Goal: Task Accomplishment & Management: Manage account settings

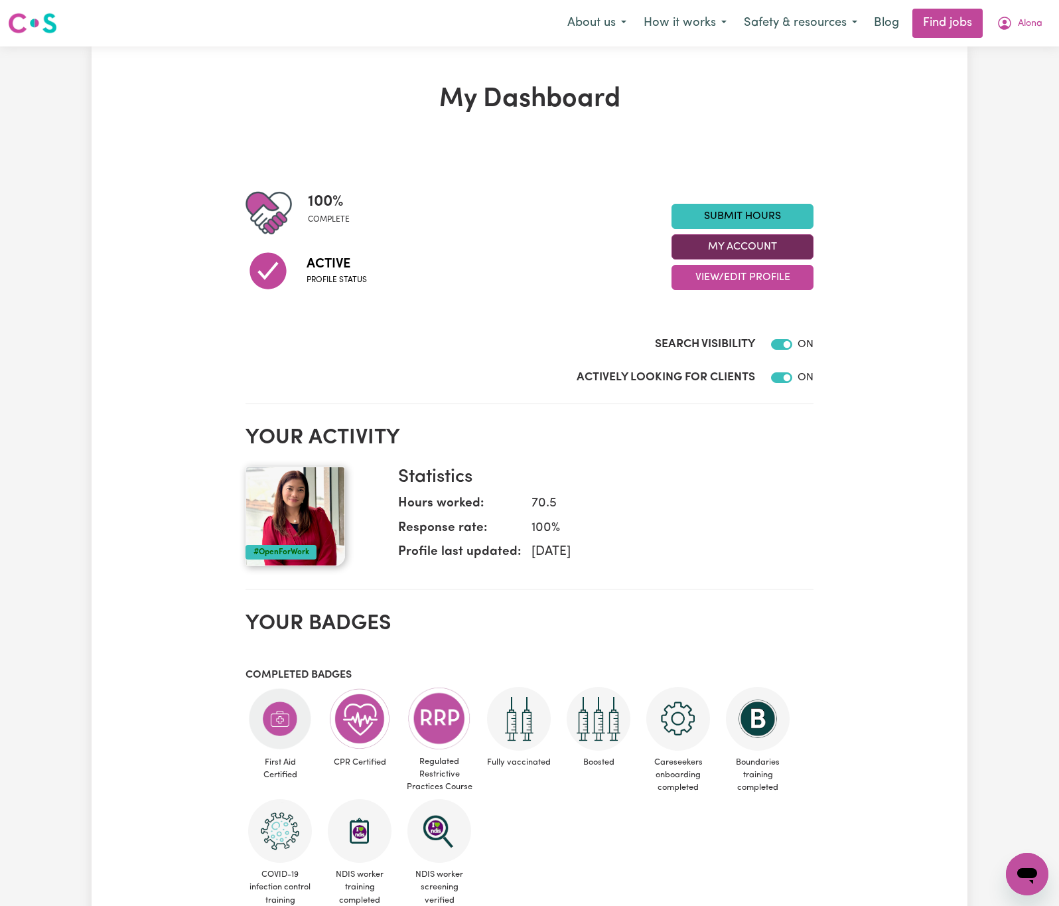
click at [783, 253] on button "My Account" at bounding box center [743, 246] width 142 height 25
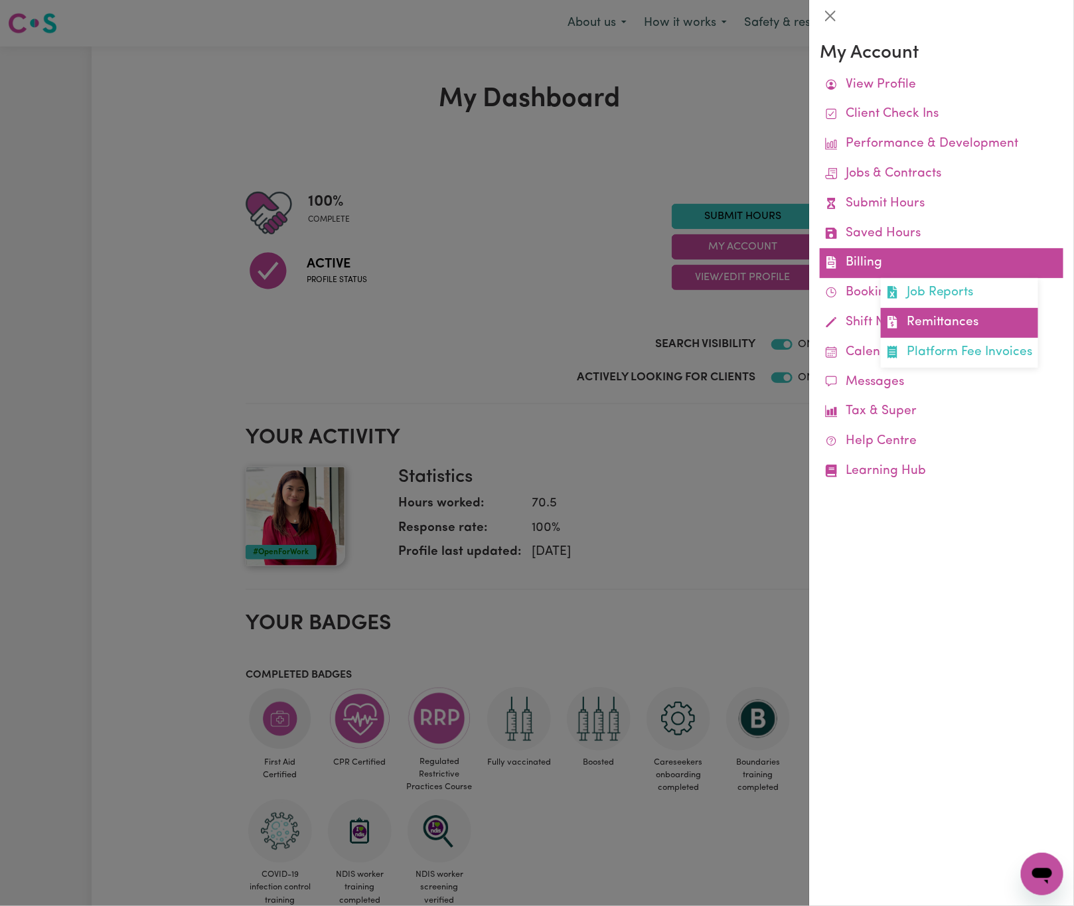
click at [954, 313] on link "Remittances" at bounding box center [959, 323] width 157 height 30
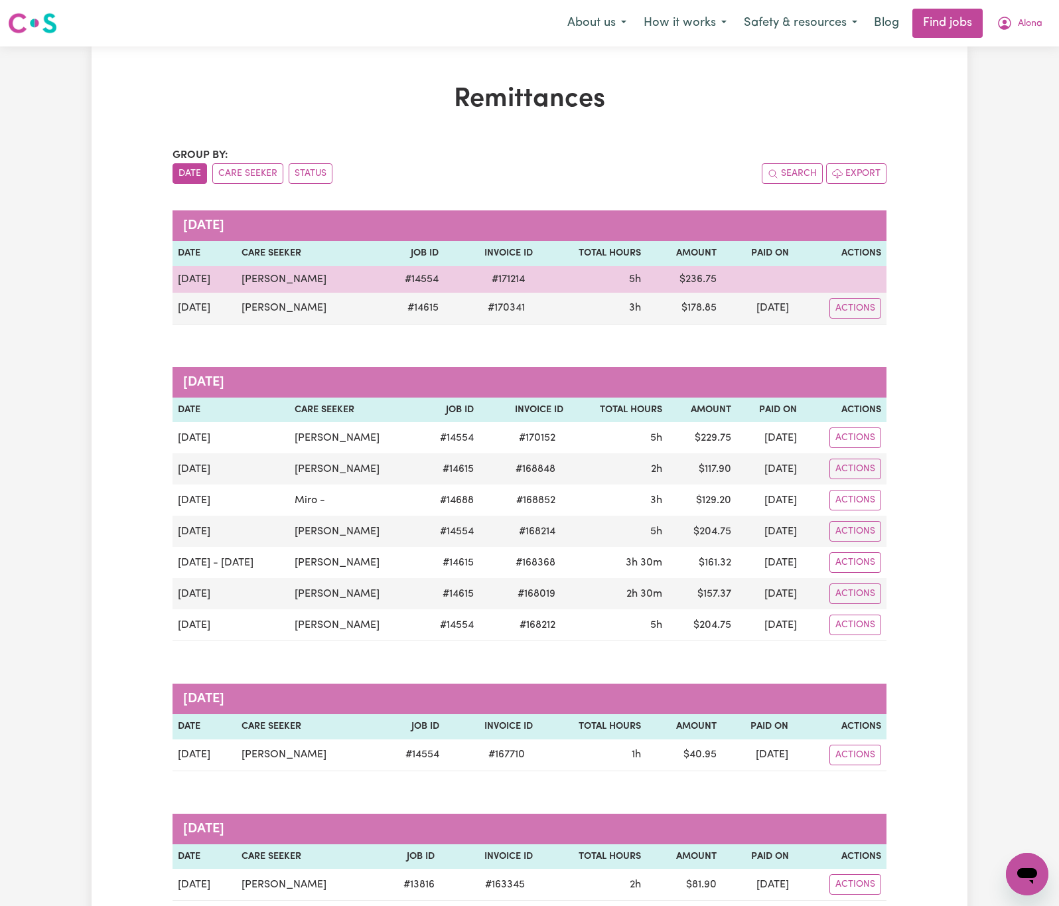
drag, startPoint x: 337, startPoint y: 281, endPoint x: 209, endPoint y: 281, distance: 127.4
click at [209, 281] on tr "[DATE] [PERSON_NAME] # 14554 # 171214 5h $ 236.75" at bounding box center [530, 279] width 714 height 27
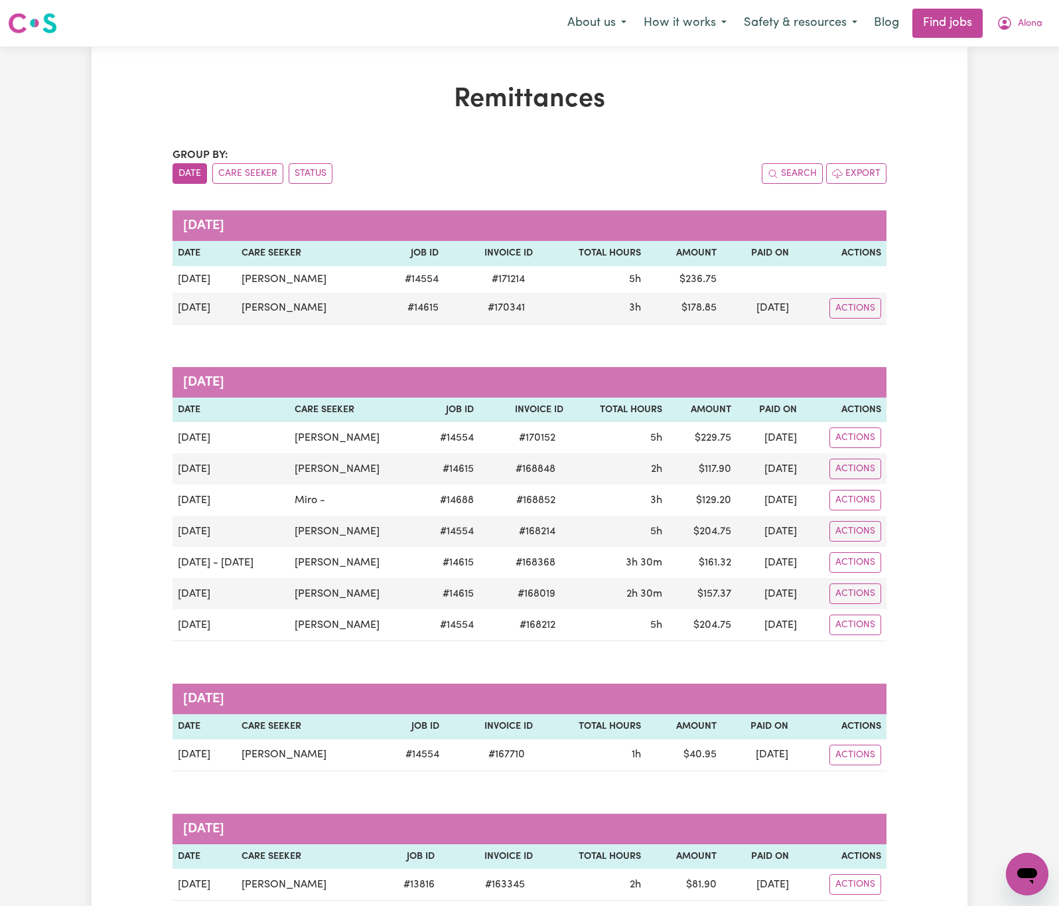
copy tr "[PERSON_NAME]"
click at [1024, 20] on span "Alona" at bounding box center [1030, 24] width 25 height 15
click at [1018, 96] on link "Logout" at bounding box center [998, 101] width 105 height 25
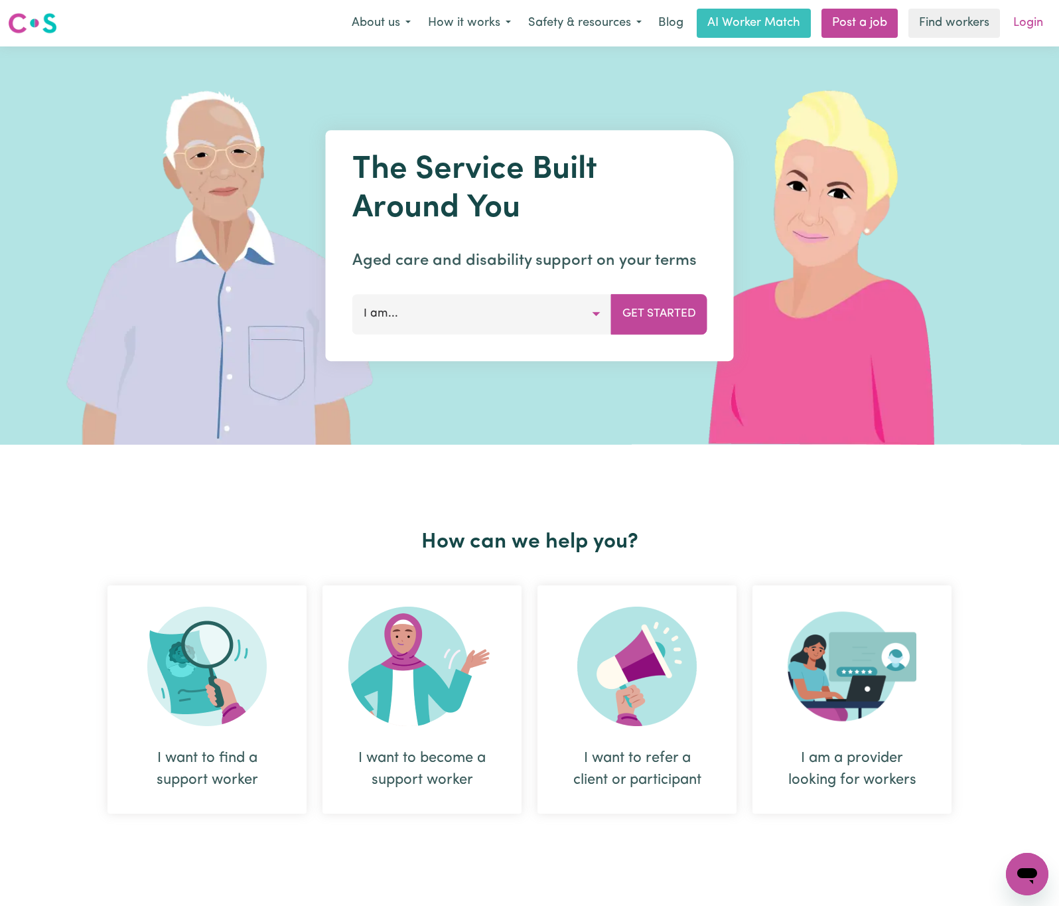
click at [1024, 29] on link "Login" at bounding box center [1029, 23] width 46 height 29
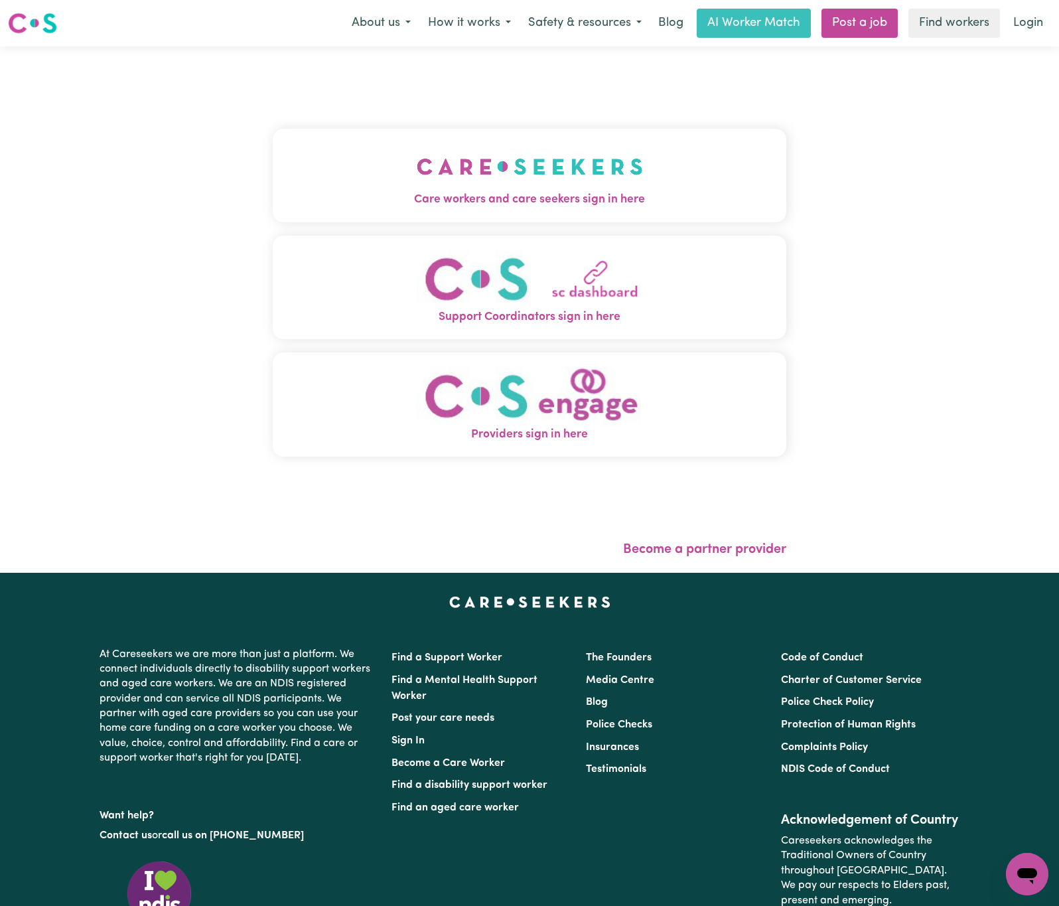
click at [335, 202] on span "Care workers and care seekers sign in here" at bounding box center [530, 199] width 514 height 17
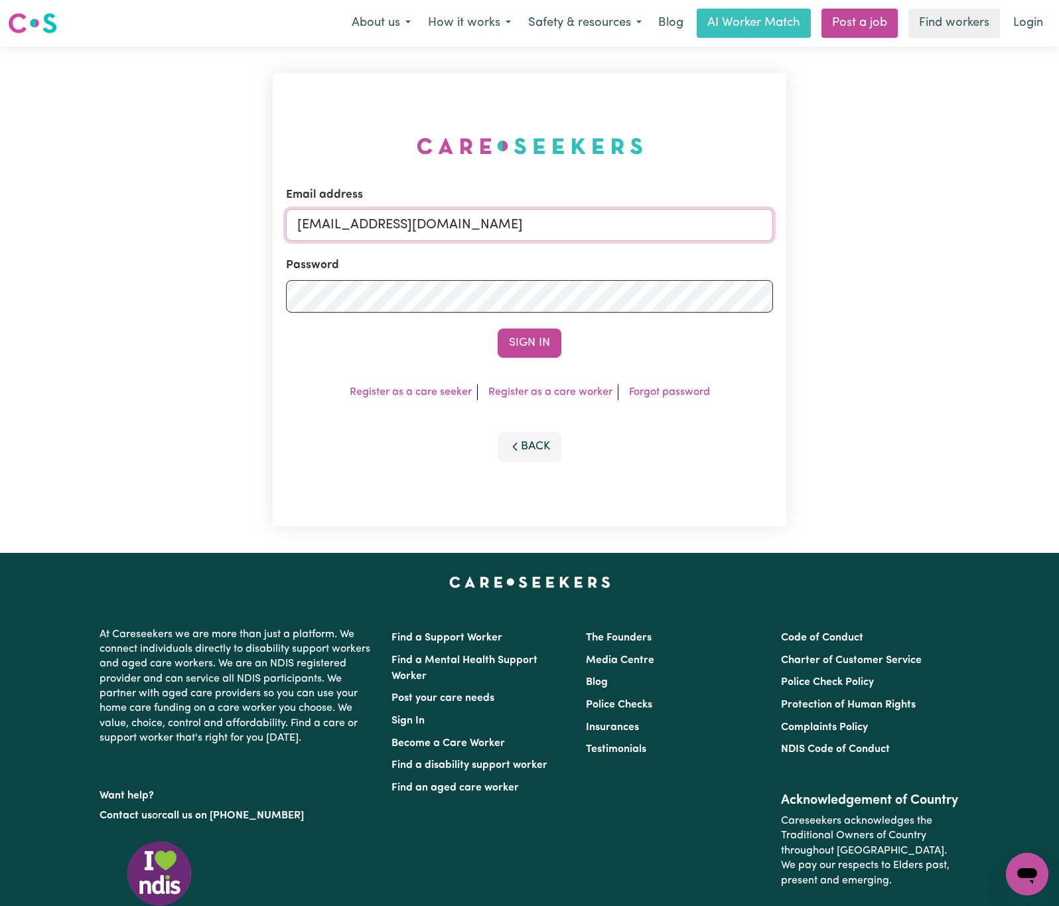
drag, startPoint x: 370, startPoint y: 219, endPoint x: 1014, endPoint y: 219, distance: 643.8
click at [1014, 219] on div "Email address [EMAIL_ADDRESS][DOMAIN_NAME] Password Sign In Register as a care …" at bounding box center [529, 299] width 1059 height 506
paste input "[PERSON_NAME]"
click at [498, 329] on button "Sign In" at bounding box center [530, 343] width 64 height 29
drag, startPoint x: 370, startPoint y: 212, endPoint x: 822, endPoint y: 215, distance: 452.0
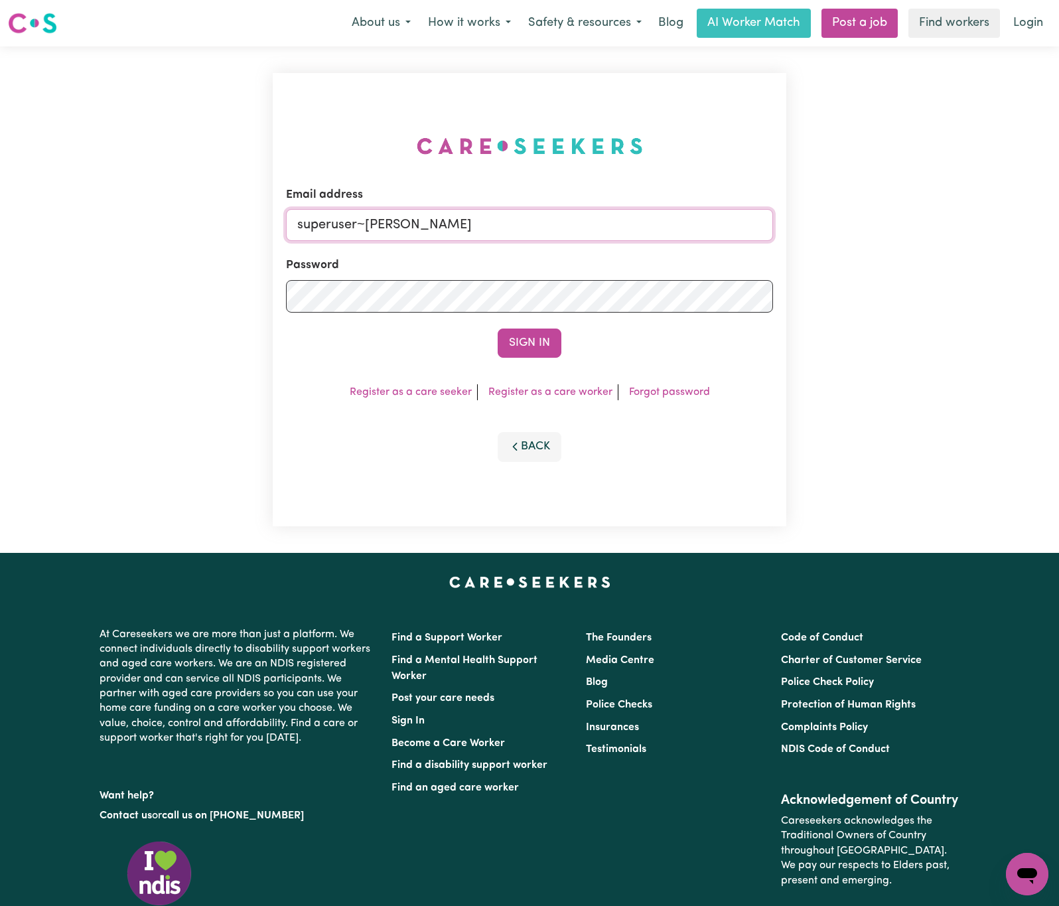
click at [829, 212] on div "Email address superuser~[PERSON_NAME] Password Sign In Register as a care seeke…" at bounding box center [529, 299] width 1059 height 506
paste input "[EMAIL_ADDRESS][DOMAIN_NAME]"
type input "[EMAIL_ADDRESS][DOMAIN_NAME]"
click at [498, 329] on button "Sign In" at bounding box center [530, 343] width 64 height 29
